Goal: Communication & Community: Answer question/provide support

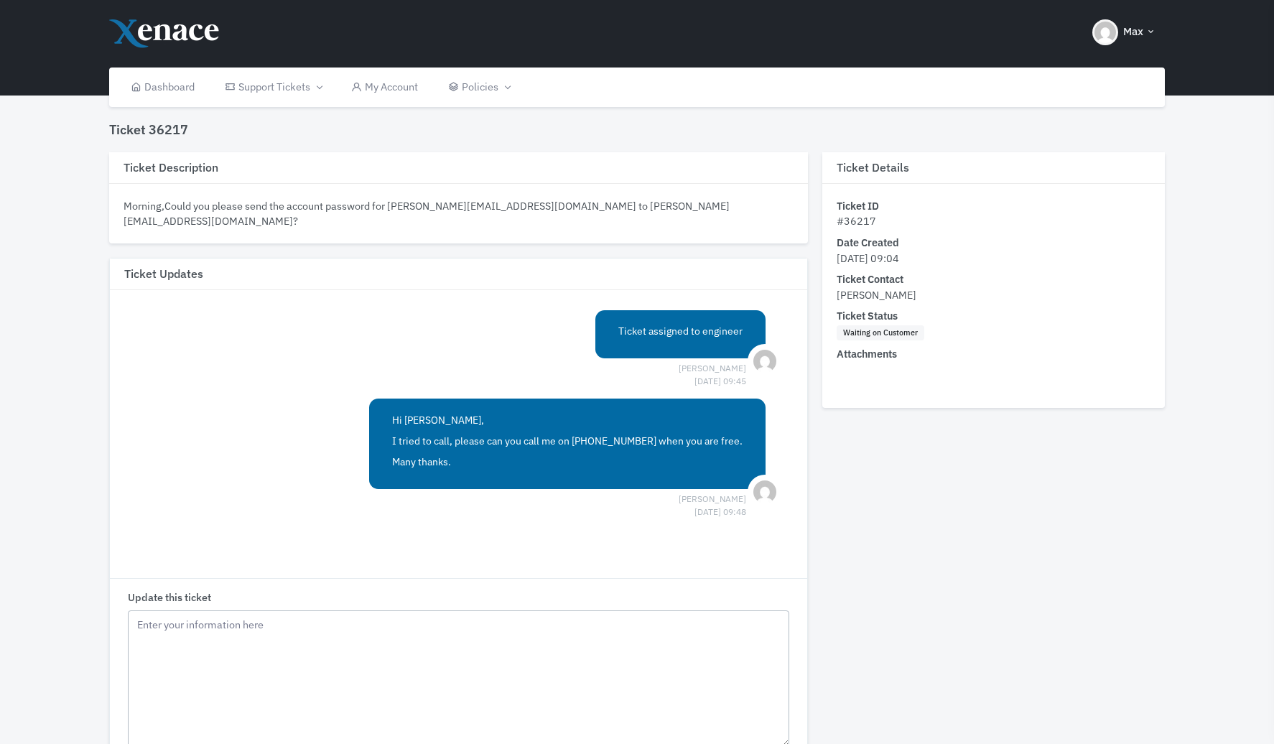
click at [466, 661] on textarea "Update this ticket" at bounding box center [459, 678] width 662 height 136
click at [152, 654] on textarea "HI [PERSON_NAME], TRied calling but got to a voicemail. Please give me a ring w…" at bounding box center [459, 678] width 662 height 136
drag, startPoint x: 182, startPoint y: 689, endPoint x: 124, endPoint y: 650, distance: 69.3
click at [124, 650] on div "Update this ticket HI [PERSON_NAME], Tried calling but got to a voicemail. Plea…" at bounding box center [459, 698] width 698 height 241
click at [369, 692] on textarea "HI [PERSON_NAME], Tried calling but got to a voicemail. Please give me a ring w…" at bounding box center [459, 678] width 662 height 136
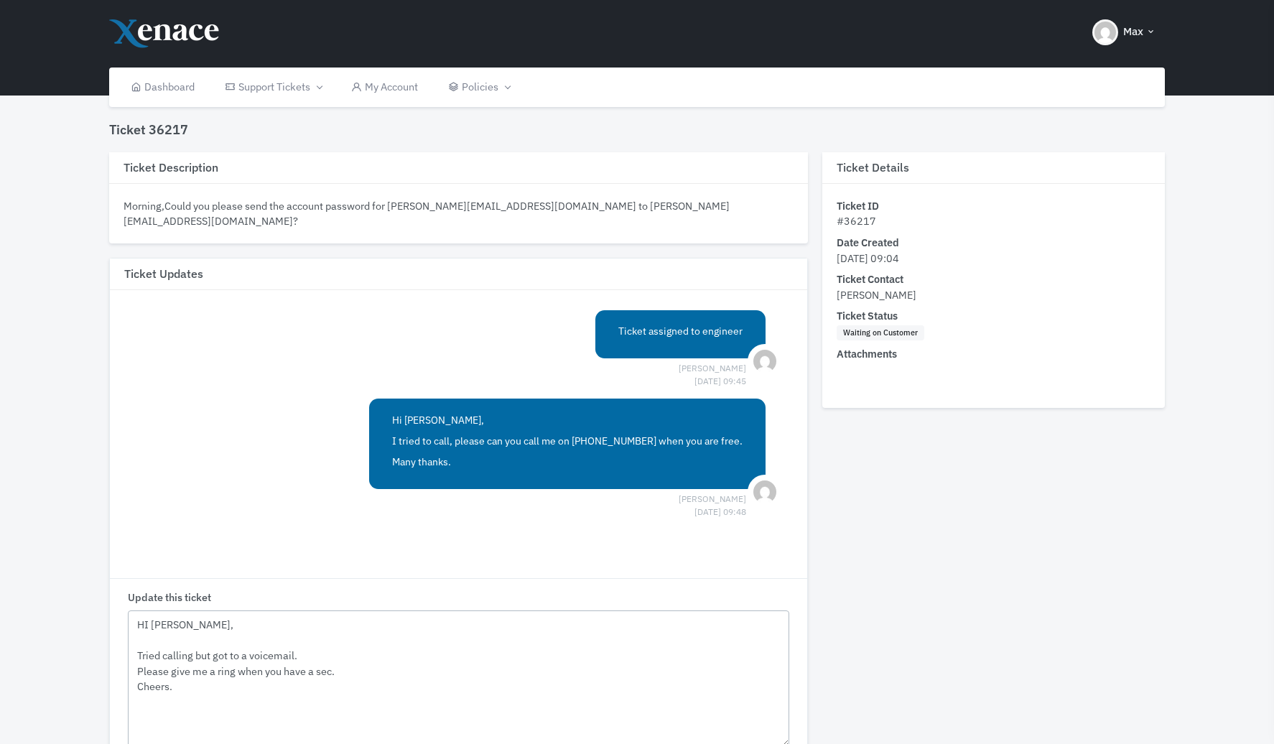
click at [284, 694] on textarea "HI [PERSON_NAME], Tried calling but got to a voicemail. Please give me a ring w…" at bounding box center [459, 678] width 662 height 136
drag, startPoint x: 262, startPoint y: 696, endPoint x: 88, endPoint y: 664, distance: 176.8
click at [88, 664] on div "Ticket 36217 Ticket Description Morning,Could you please send the account passw…" at bounding box center [637, 495] width 1274 height 890
click at [195, 699] on textarea "HI [PERSON_NAME], Tried calling but got to a voicemail. Please give me a ring w…" at bounding box center [459, 678] width 662 height 136
click at [197, 688] on textarea "HI [PERSON_NAME], Tried calling but got to a voicemail. Please give me a ring w…" at bounding box center [459, 678] width 662 height 136
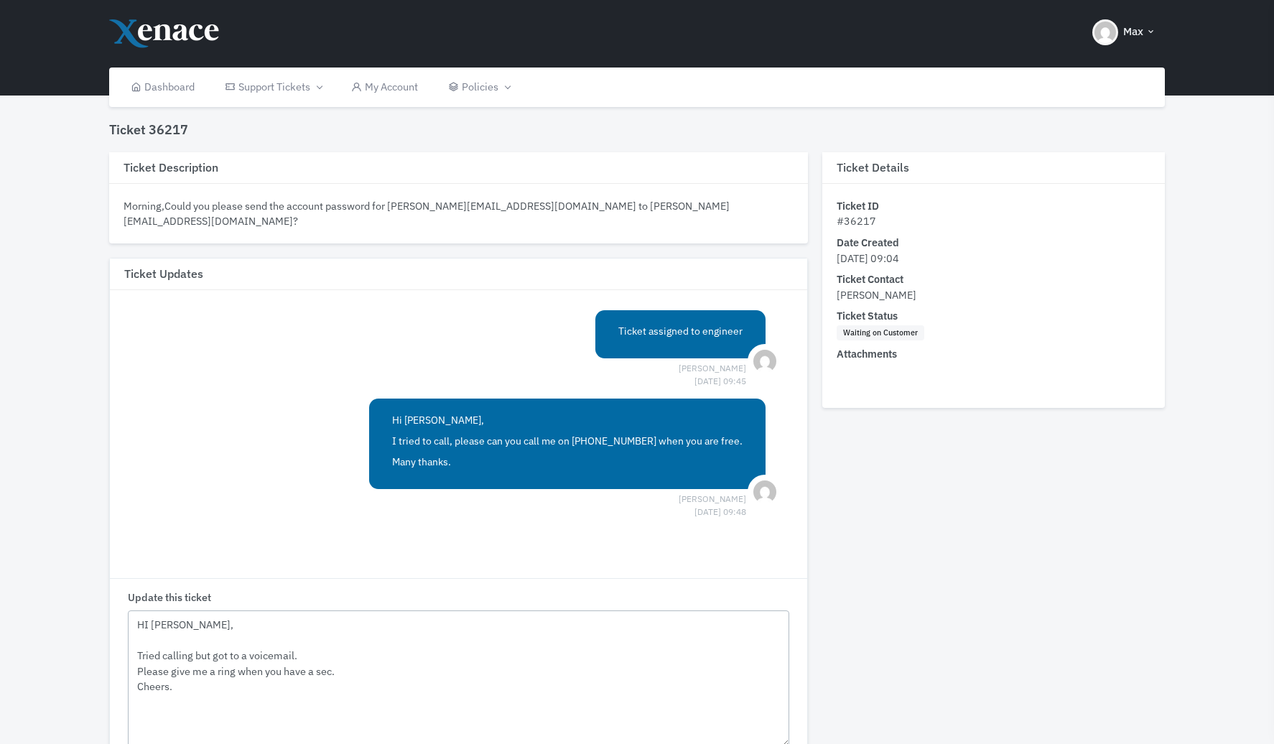
drag, startPoint x: 175, startPoint y: 682, endPoint x: 118, endPoint y: 662, distance: 60.9
click at [118, 662] on div "Update this ticket HI [PERSON_NAME], Tried calling but got to a voicemail. Plea…" at bounding box center [459, 698] width 698 height 241
paste textarea "I tried calling but reached your voicemail. Please give me a ring when you have…"
click at [268, 654] on textarea "HI [PERSON_NAME], I tried calling but reached your voicemail. Please give me a …" at bounding box center [459, 678] width 662 height 136
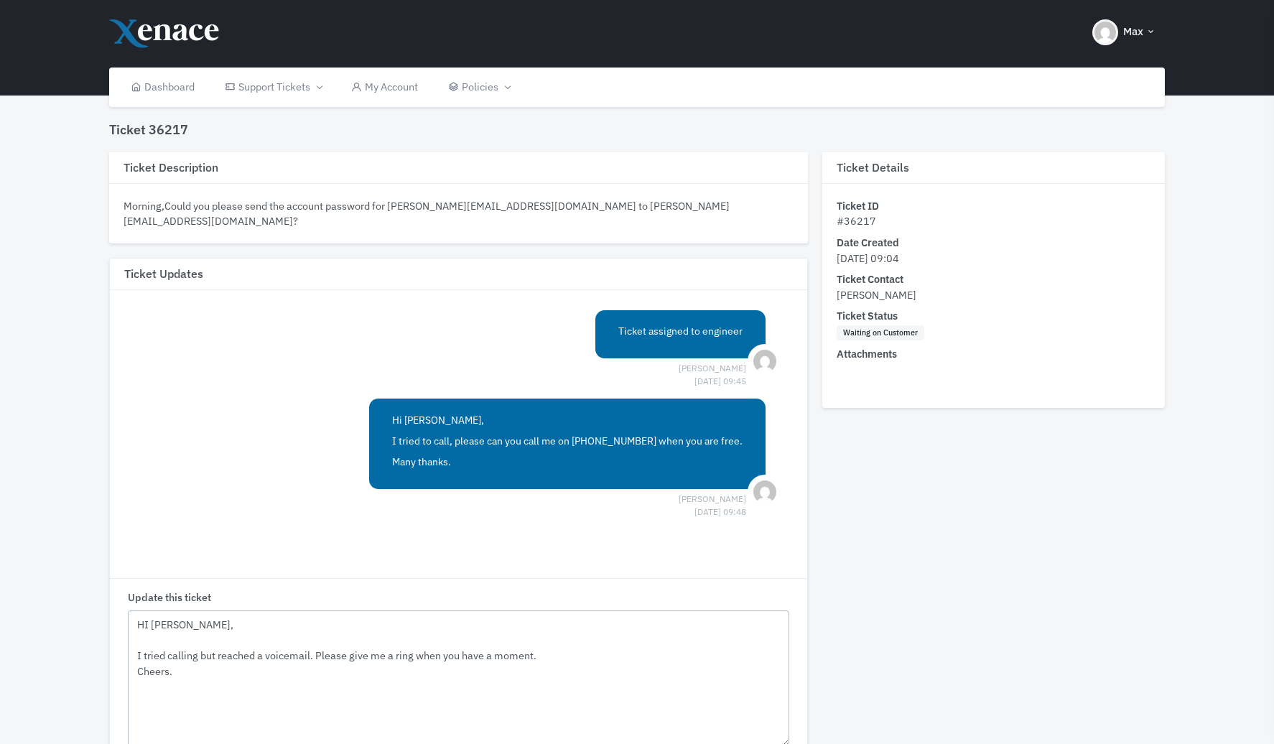
click at [489, 693] on textarea "HI [PERSON_NAME], I tried calling but reached a voicemail. Please give me a rin…" at bounding box center [459, 678] width 662 height 136
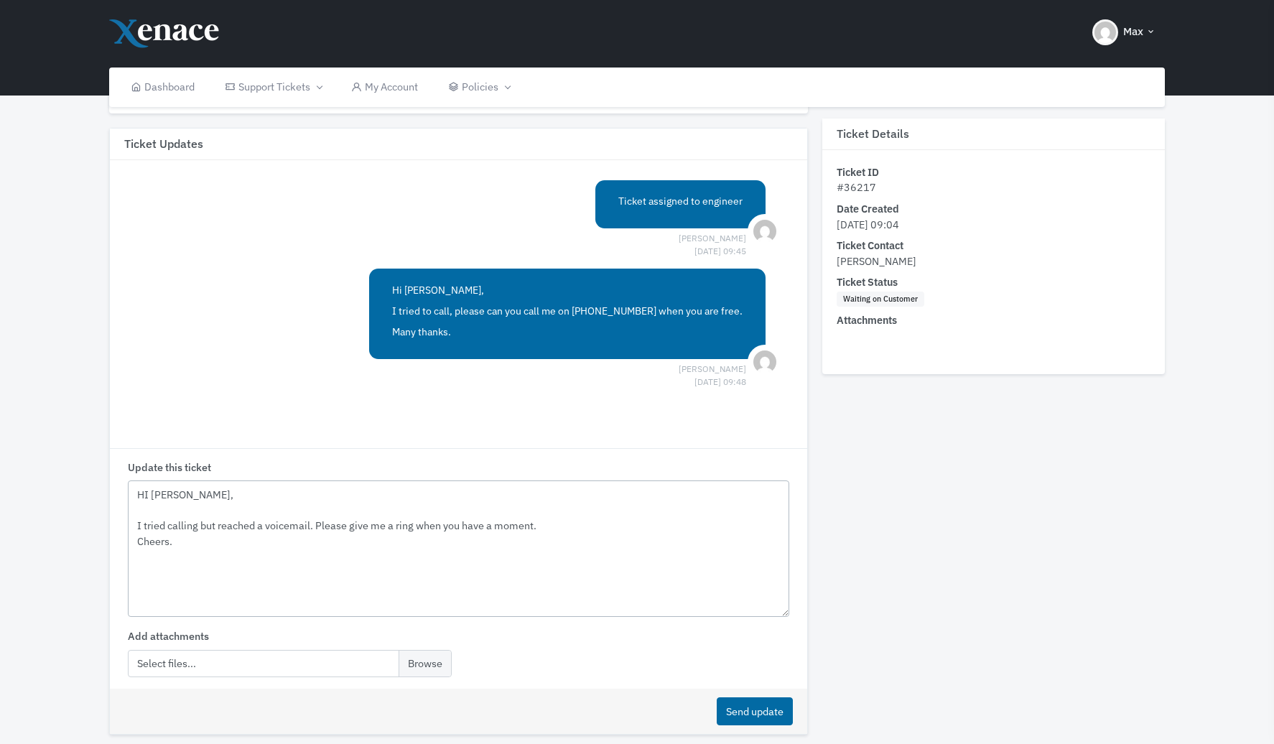
scroll to position [196, 0]
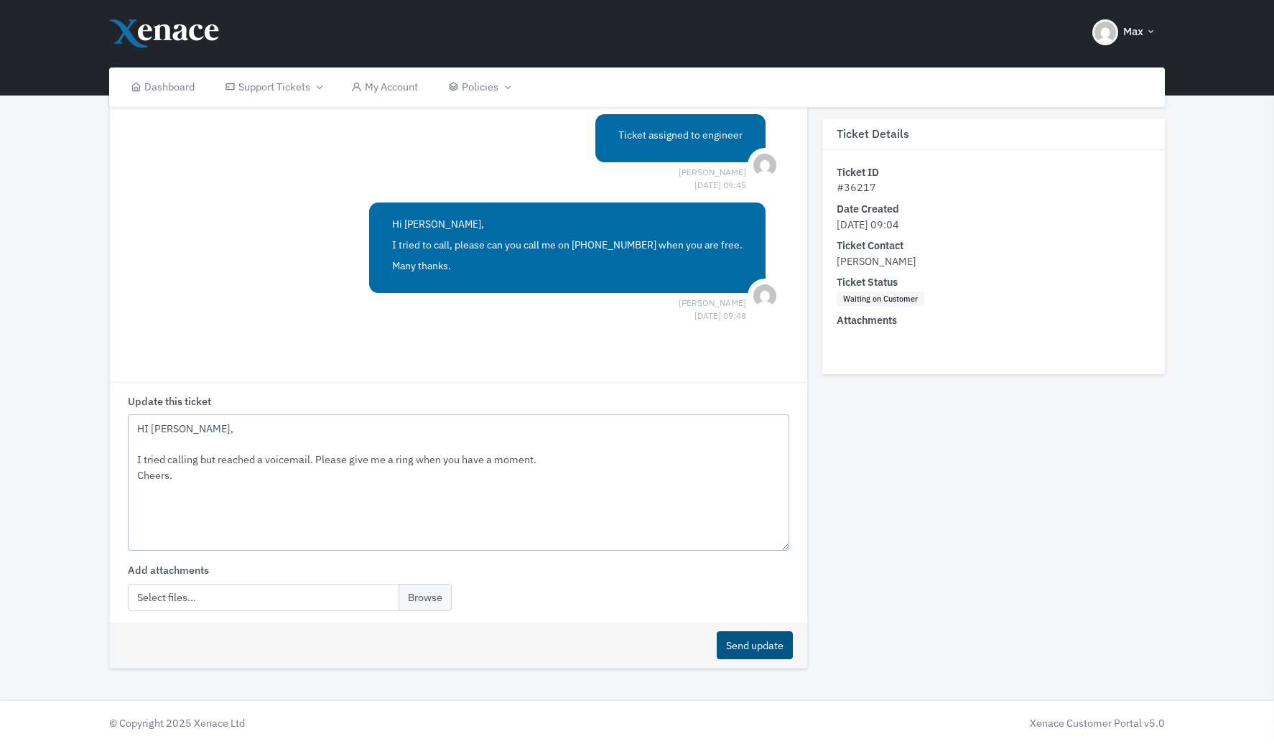
type textarea "HI [PERSON_NAME], I tried calling but reached a voicemail. Please give me a rin…"
click at [768, 649] on button "Send update" at bounding box center [755, 645] width 76 height 28
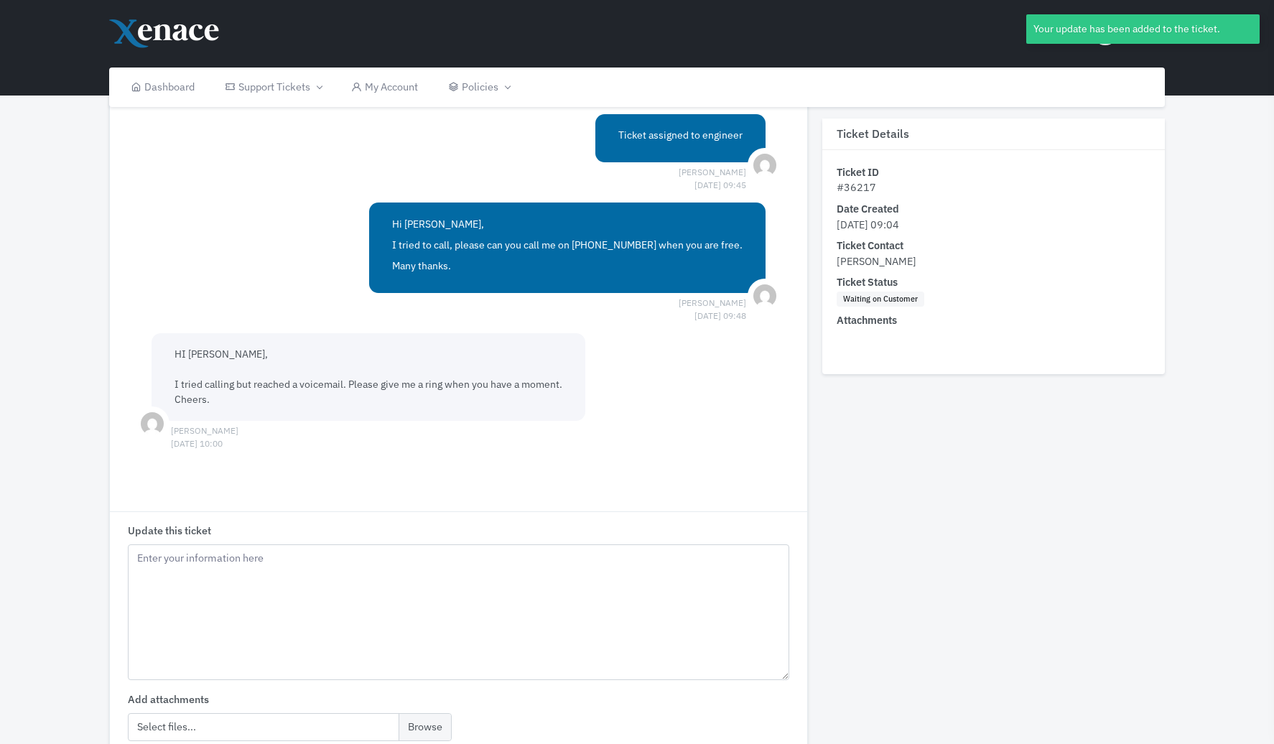
drag, startPoint x: 221, startPoint y: 380, endPoint x: 580, endPoint y: 389, distance: 358.5
click at [580, 389] on div "HI [PERSON_NAME], I tried calling but reached a voicemail. Please give me a rin…" at bounding box center [369, 377] width 434 height 88
click at [568, 389] on div "HI [PERSON_NAME], I tried calling but reached a voicemail. Please give me a rin…" at bounding box center [369, 377] width 434 height 88
